Goal: Task Accomplishment & Management: Manage account settings

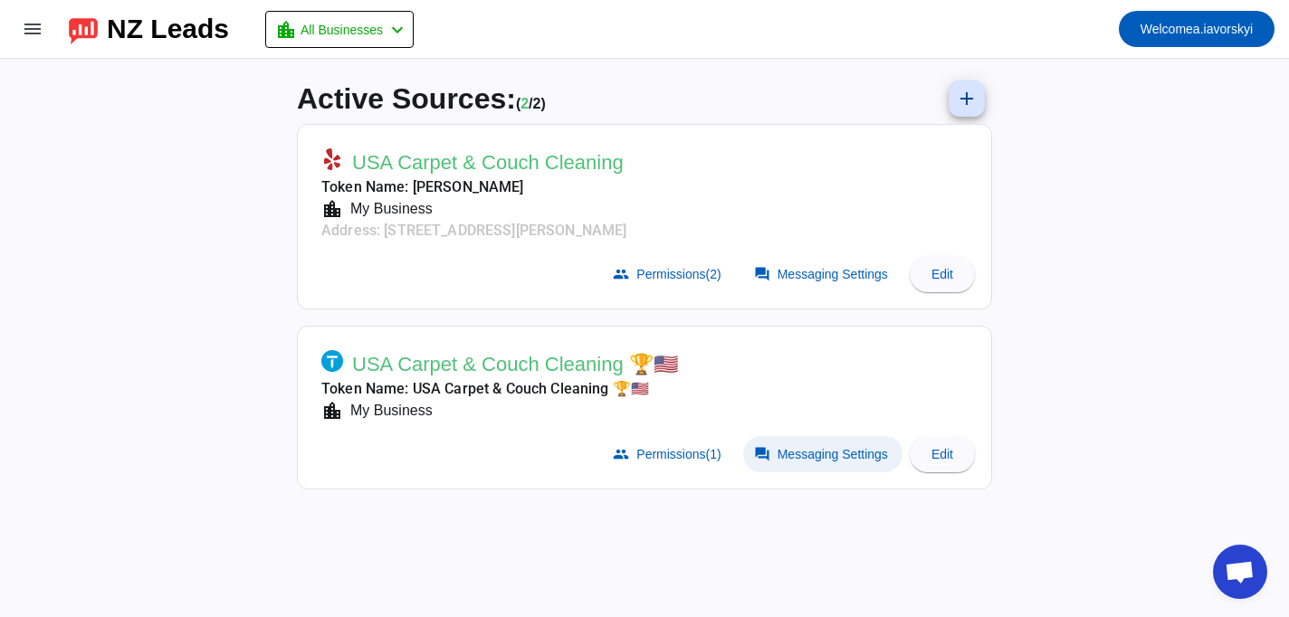
click at [788, 451] on span "Messaging Settings" at bounding box center [833, 454] width 110 height 14
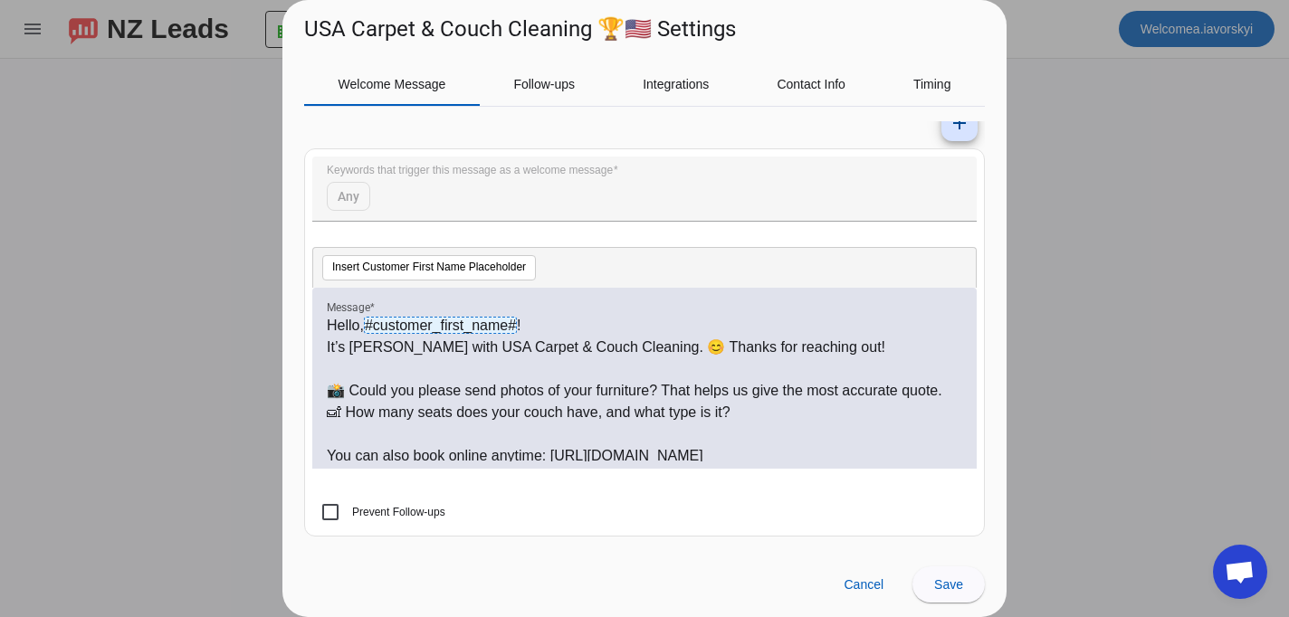
scroll to position [27, 0]
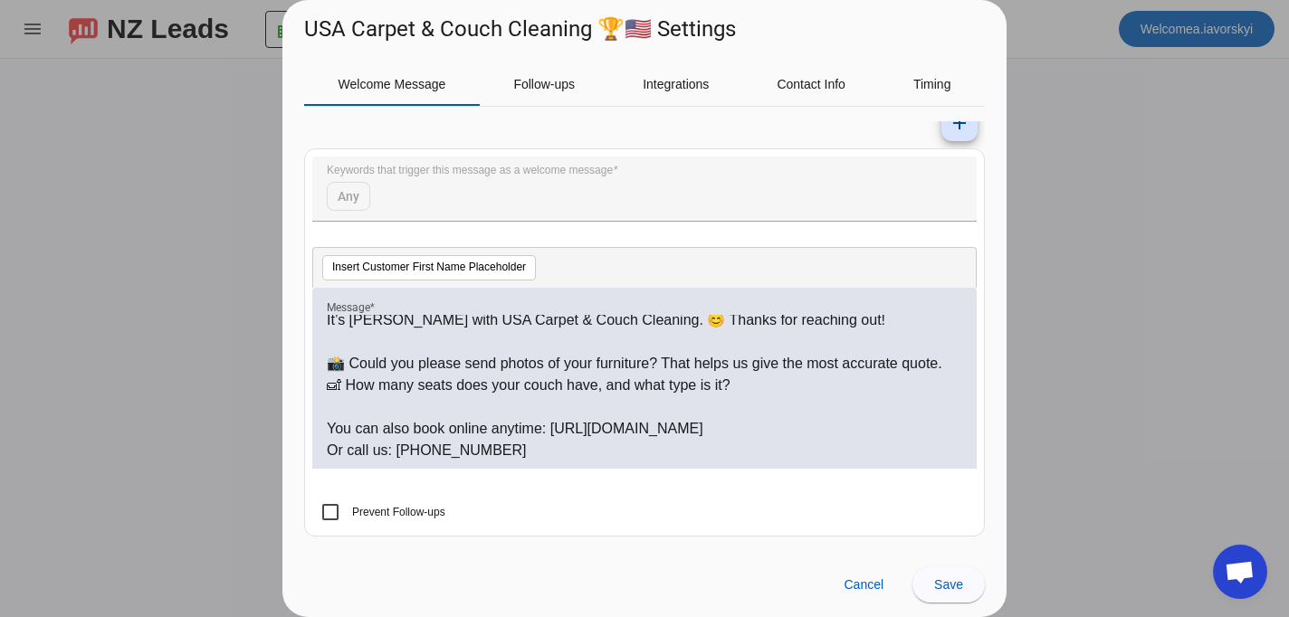
drag, startPoint x: 729, startPoint y: 461, endPoint x: 408, endPoint y: 384, distance: 329.5
click at [408, 384] on div "Hello, #customer_first_name# ! It’s [PERSON_NAME] with USA Carpet & Couch Clean…" at bounding box center [644, 388] width 635 height 147
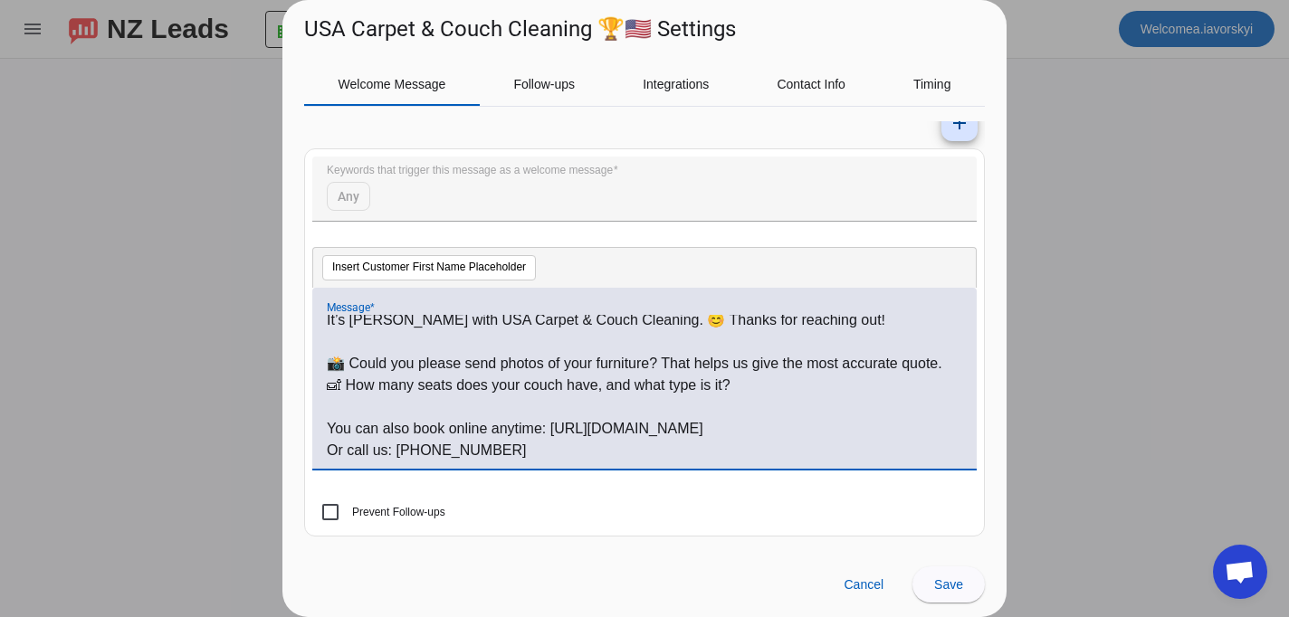
click at [504, 451] on p "Or call us: [PHONE_NUMBER]" at bounding box center [644, 451] width 635 height 22
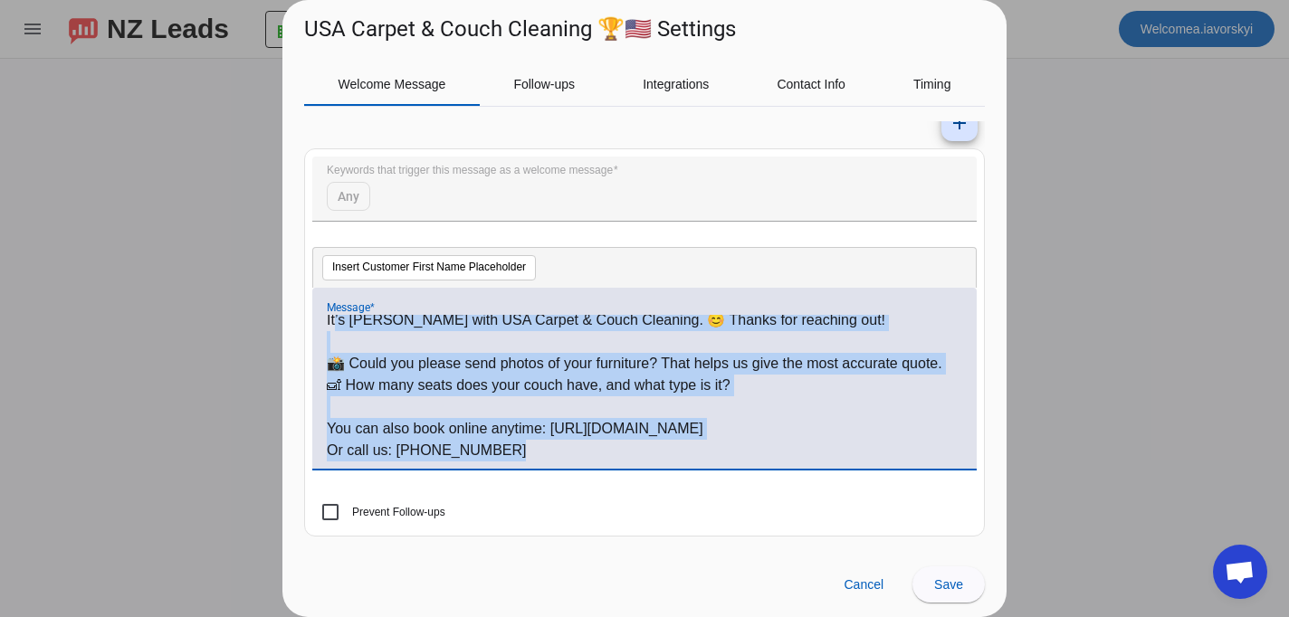
scroll to position [0, 0]
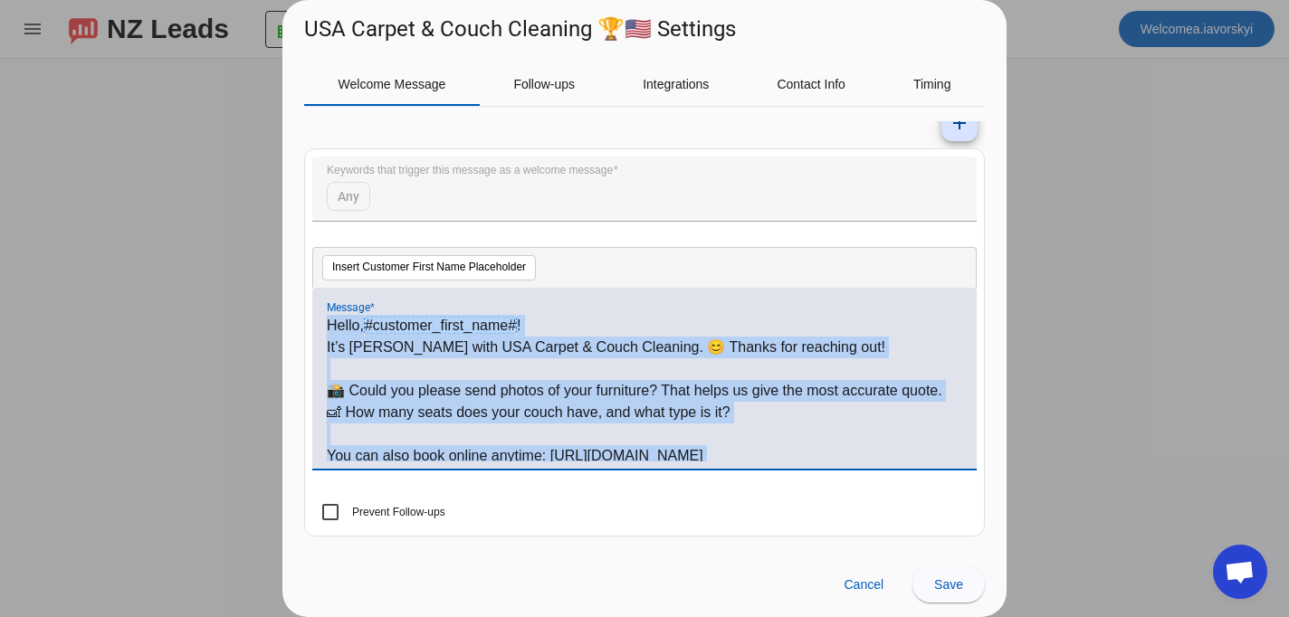
drag, startPoint x: 504, startPoint y: 451, endPoint x: 316, endPoint y: 282, distance: 253.2
click at [316, 282] on div "Insert Customer First Name Placeholder Message * Hello, #customer_first_name# !…" at bounding box center [644, 367] width 664 height 241
copy div "Hello, #customer_first_name# ! It’s [PERSON_NAME] with USA Carpet & Couch Clean…"
